Goal: Task Accomplishment & Management: Manage account settings

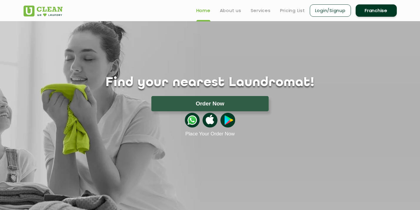
click at [331, 12] on link "Login/Signup" at bounding box center [330, 10] width 41 height 12
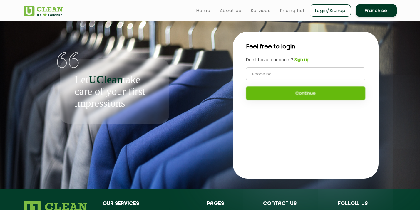
click at [261, 76] on input "tel" at bounding box center [305, 73] width 119 height 13
type input "0"
type input "9060445435"
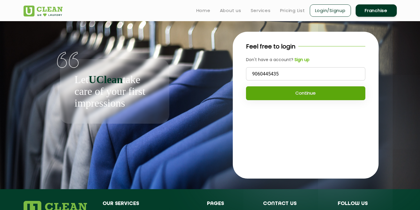
click at [265, 92] on button "Continue" at bounding box center [305, 93] width 119 height 14
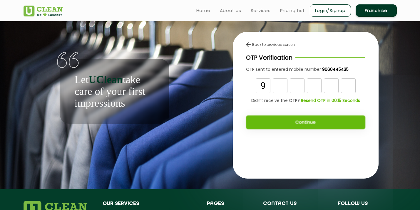
type input "9"
type input "3"
type input "5"
type input "4"
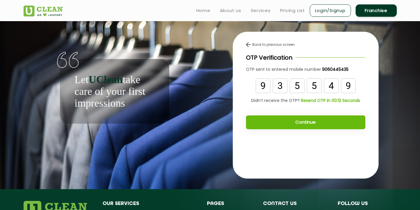
type input "9"
click at [275, 121] on button "Continue" at bounding box center [305, 122] width 119 height 14
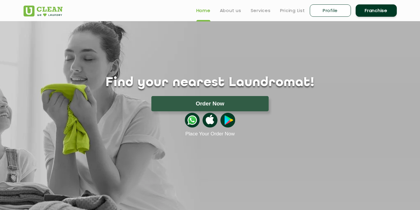
click at [329, 10] on link "Profile" at bounding box center [330, 10] width 41 height 12
select select
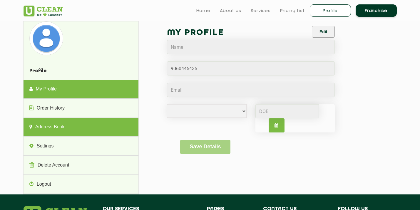
click at [65, 132] on link "Address Book" at bounding box center [80, 127] width 115 height 19
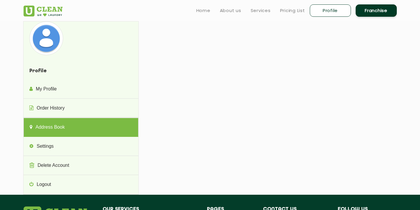
click at [74, 128] on link "Address Book" at bounding box center [80, 127] width 115 height 19
click at [101, 123] on link "Address Book" at bounding box center [80, 127] width 115 height 19
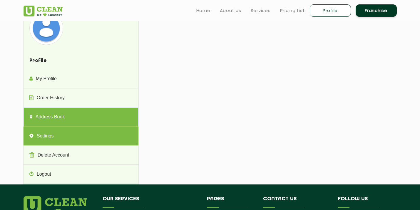
scroll to position [10, 0]
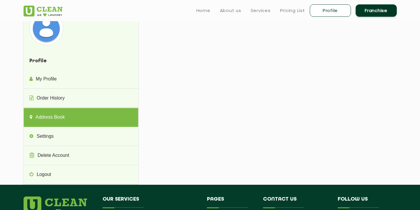
click at [80, 120] on link "Address Book" at bounding box center [80, 117] width 115 height 19
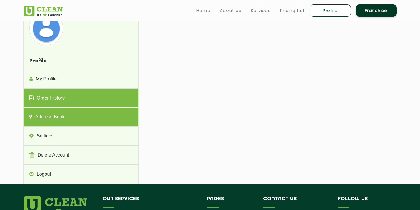
click at [82, 94] on link "Order History" at bounding box center [80, 98] width 115 height 19
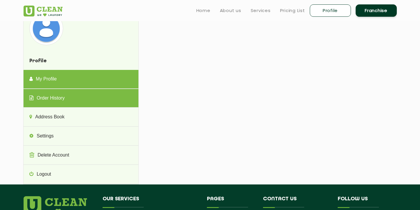
click at [85, 76] on link "My Profile" at bounding box center [80, 79] width 115 height 19
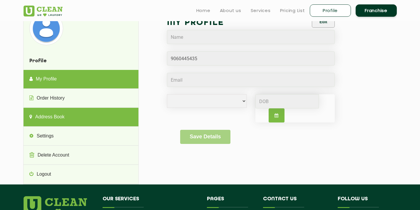
click at [82, 117] on link "Address Book" at bounding box center [80, 117] width 115 height 19
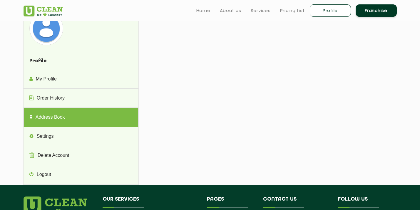
click at [82, 117] on link "Address Book" at bounding box center [80, 117] width 115 height 19
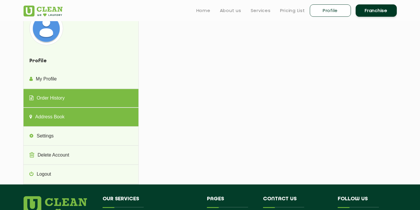
click at [89, 99] on link "Order History" at bounding box center [80, 98] width 115 height 19
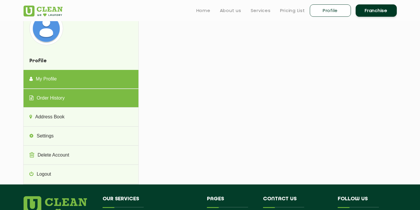
click at [94, 75] on link "My Profile" at bounding box center [80, 79] width 115 height 19
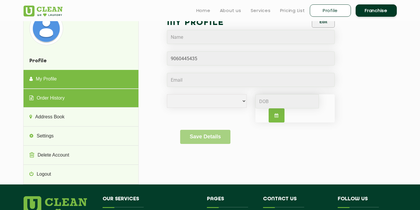
click at [93, 99] on link "Order History" at bounding box center [80, 98] width 115 height 19
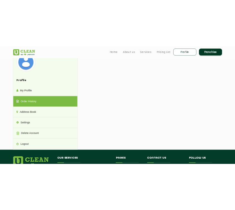
scroll to position [0, 0]
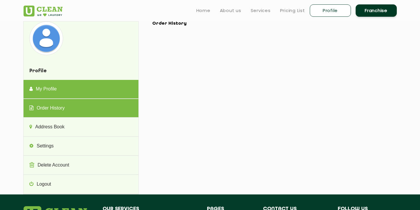
click at [99, 94] on link "My Profile" at bounding box center [80, 89] width 115 height 19
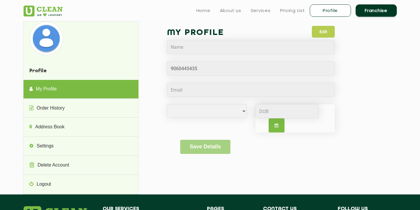
click at [316, 30] on button "Edit" at bounding box center [323, 32] width 23 height 12
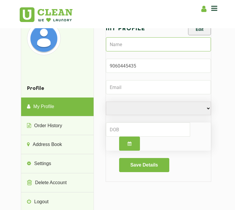
click at [123, 45] on input "text" at bounding box center [158, 44] width 105 height 14
type input "Ayush Kumar"
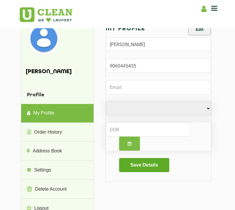
click at [140, 167] on button "Save Details" at bounding box center [144, 165] width 50 height 14
